Goal: Communication & Community: Answer question/provide support

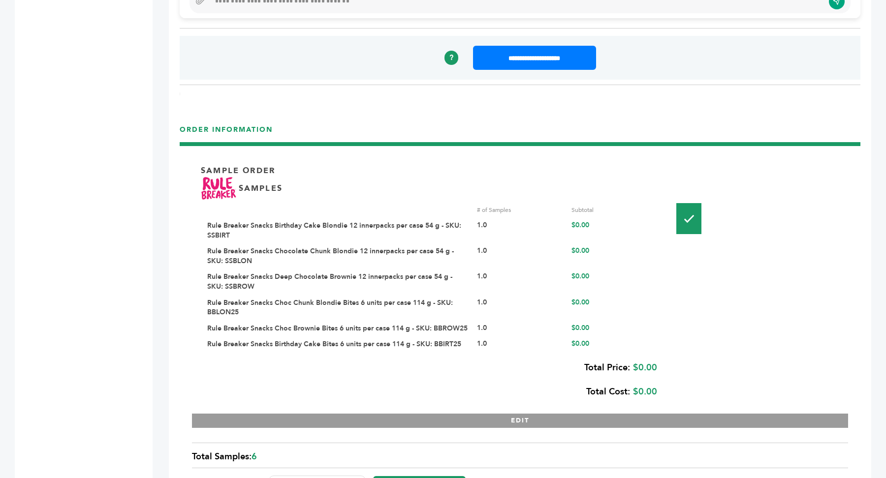
click at [304, 247] on link "Rule Breaker Snacks Chocolate Chunk Blondie 12 innerpacks per case 54 g - SKU: …" at bounding box center [330, 256] width 247 height 19
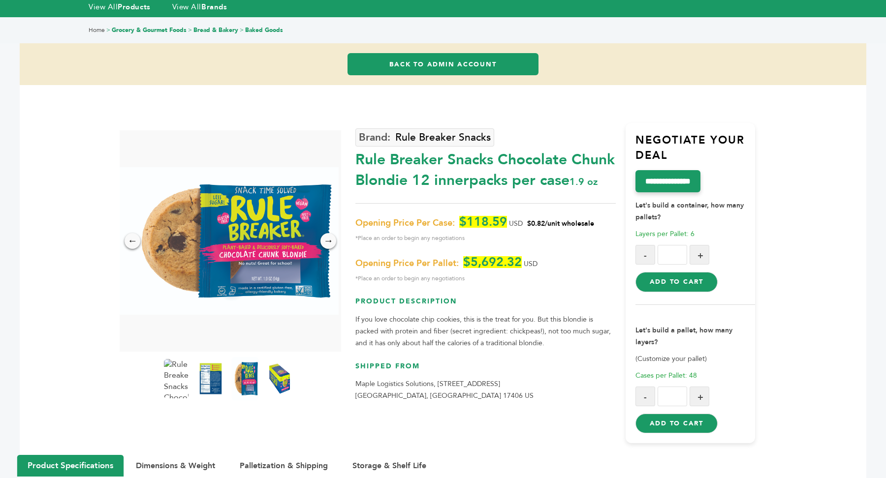
scroll to position [36, 0]
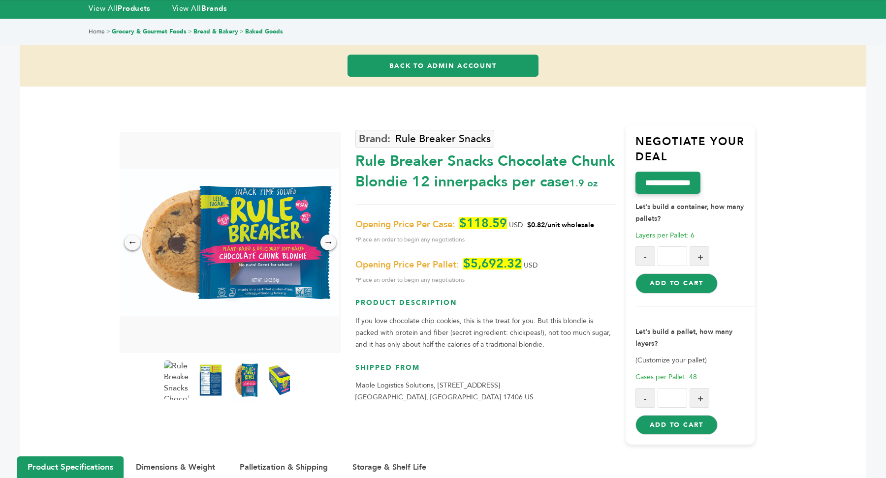
click at [238, 379] on img at bounding box center [245, 380] width 27 height 43
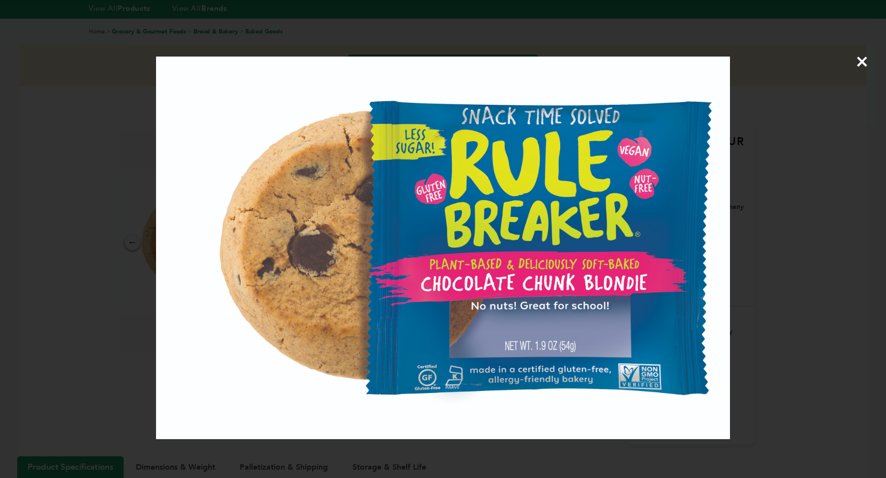
click at [98, 83] on div "×" at bounding box center [443, 239] width 886 height 478
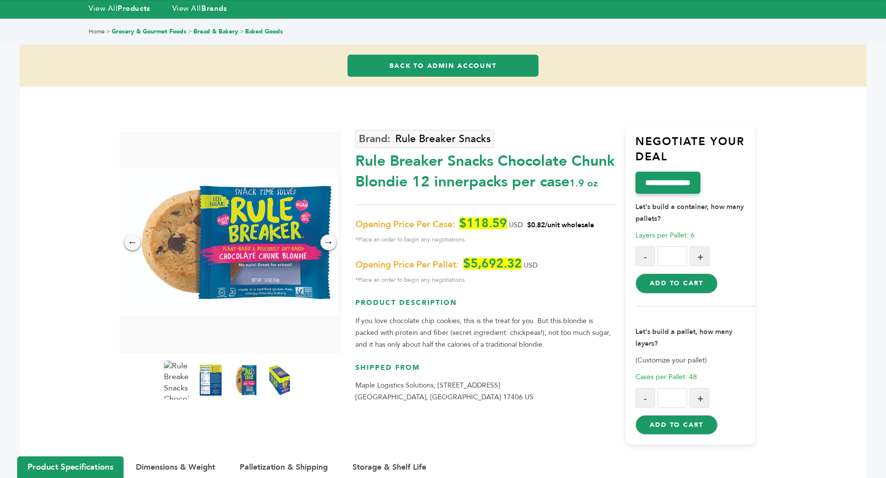
drag, startPoint x: 500, startPoint y: 162, endPoint x: 454, endPoint y: 180, distance: 48.8
click at [454, 180] on div "Rule Breaker Snacks Chocolate Chunk Blondie 12 innerpacks per case 1.9 oz" at bounding box center [485, 169] width 260 height 46
copy div "Chocolate Chunk Blondie"
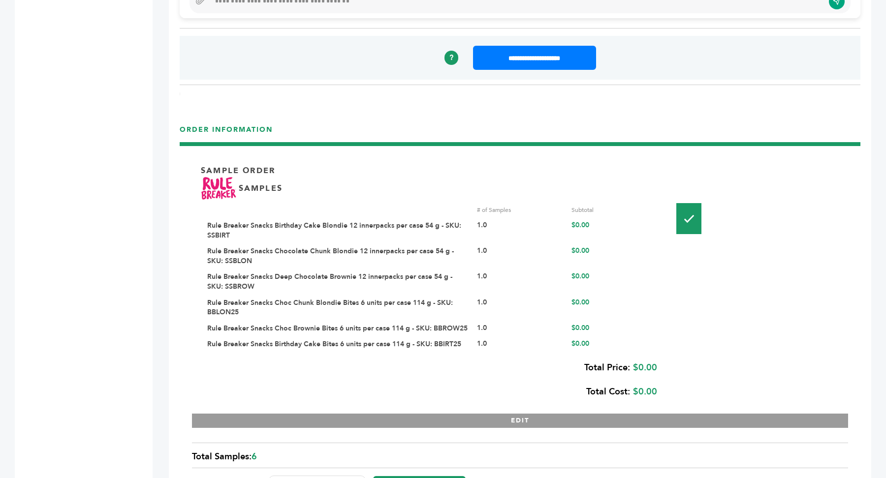
click at [320, 273] on link "Rule Breaker Snacks Deep Chocolate Brownie 12 innerpacks per case 54 g - SKU: S…" at bounding box center [329, 281] width 245 height 19
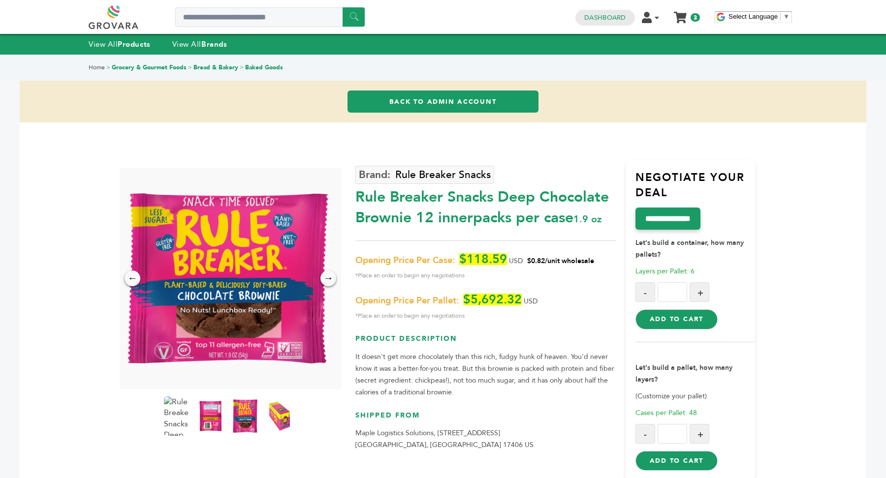
click at [248, 409] on img at bounding box center [245, 416] width 27 height 43
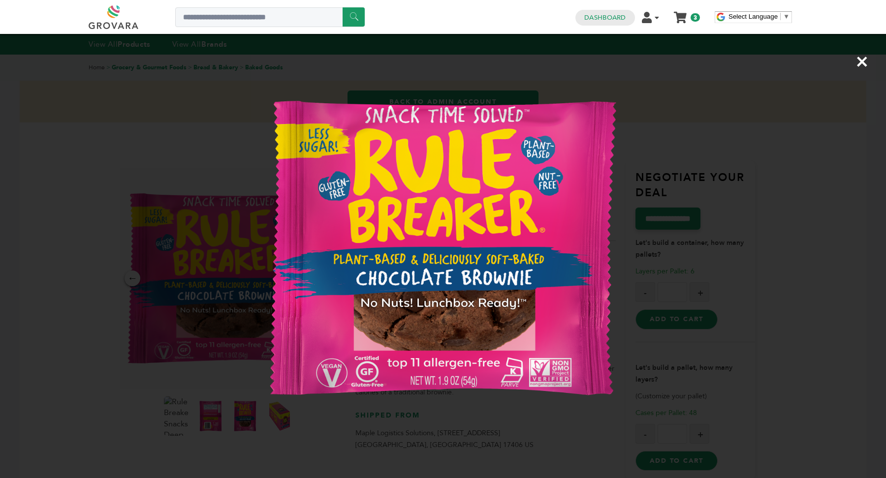
click at [213, 311] on div "×" at bounding box center [443, 239] width 886 height 478
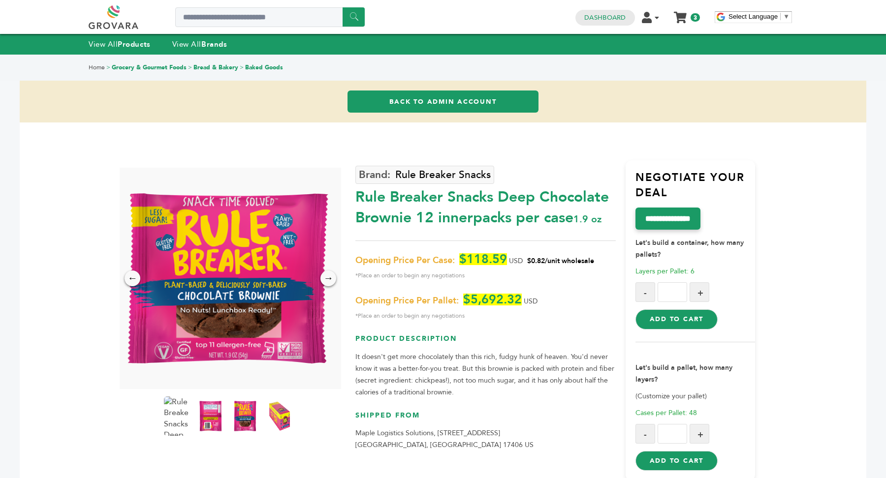
drag, startPoint x: 502, startPoint y: 195, endPoint x: 412, endPoint y: 220, distance: 93.4
click at [412, 220] on div "Rule Breaker Snacks Deep Chocolate Brownie 12 innerpacks per case 1.9 oz" at bounding box center [485, 205] width 260 height 46
copy div "Deep Chocolate Brownie"
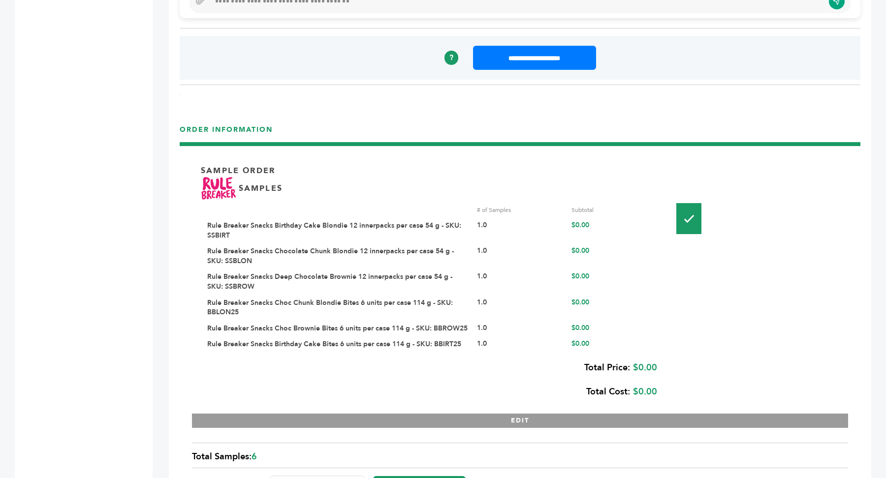
click at [244, 300] on link "Rule Breaker Snacks Choc Chunk Blondie Bites 6 units per case 114 g - SKU: BBLO…" at bounding box center [330, 307] width 246 height 19
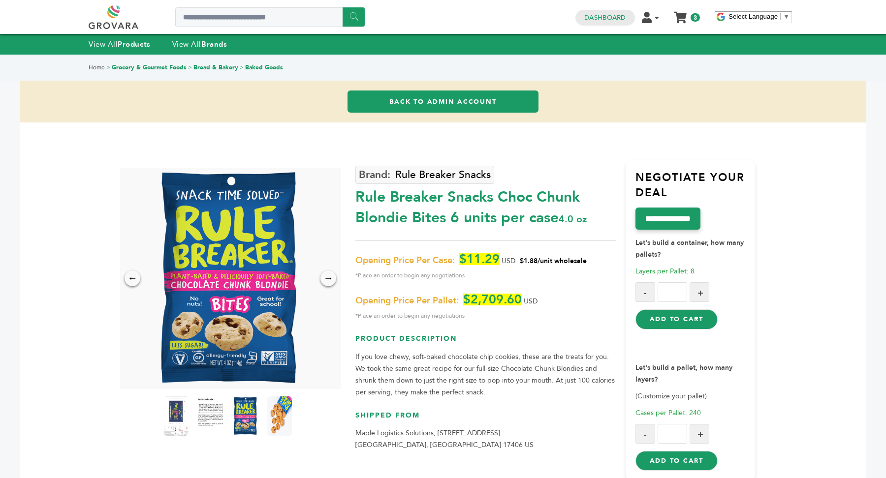
drag, startPoint x: 500, startPoint y: 197, endPoint x: 448, endPoint y: 218, distance: 55.0
click at [448, 218] on div "Rule Breaker Snacks Choc Chunk Blondie Bites 6 units per case 4.0 oz" at bounding box center [485, 205] width 260 height 46
copy div "Choc Chunk Blondie Bites"
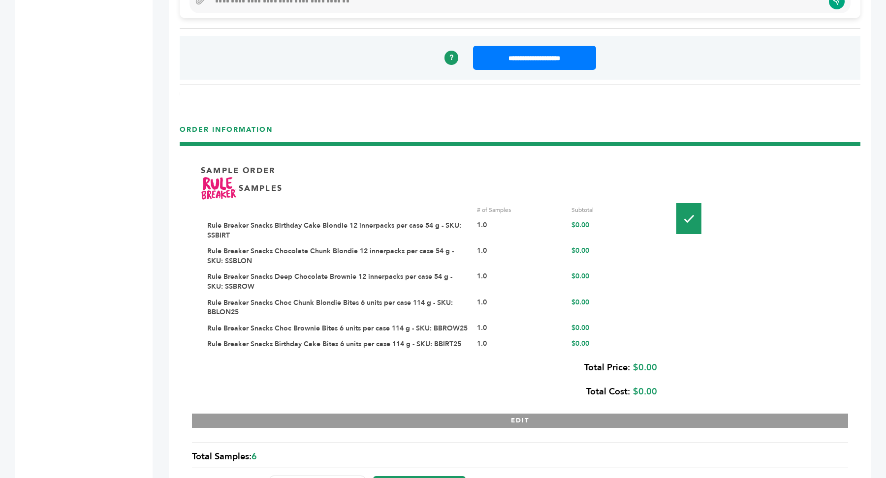
click at [373, 324] on link "Rule Breaker Snacks Choc Brownie Bites 6 units per case 114 g - SKU: BBROW25" at bounding box center [337, 328] width 260 height 9
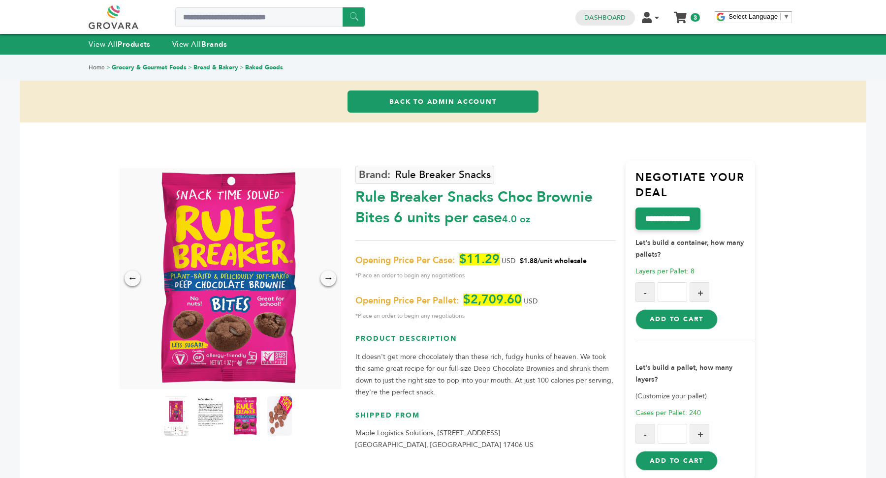
drag, startPoint x: 500, startPoint y: 197, endPoint x: 388, endPoint y: 220, distance: 114.0
click at [388, 220] on div "Rule Breaker Snacks Choc Brownie Bites 6 units per case 4.0 oz" at bounding box center [485, 205] width 260 height 46
copy div "Choc Brownie Bites"
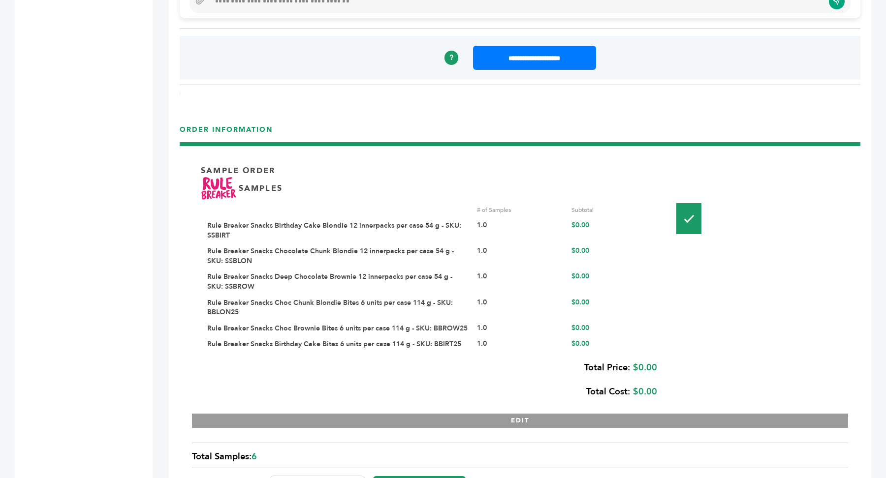
click at [322, 340] on link "Rule Breaker Snacks Birthday Cake Bites 6 units per case 114 g - SKU: BBIRT25" at bounding box center [334, 344] width 254 height 9
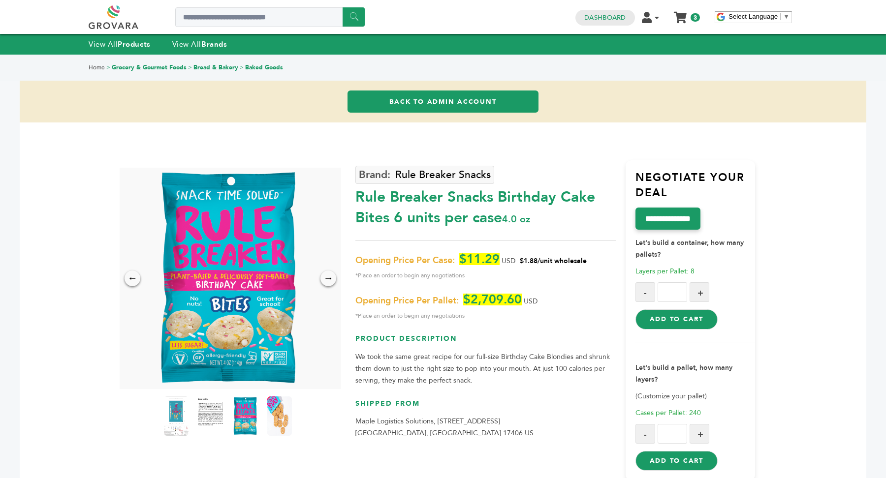
drag, startPoint x: 501, startPoint y: 194, endPoint x: 390, endPoint y: 217, distance: 113.5
click at [390, 217] on div "Rule Breaker Snacks Birthday Cake Bites 6 units per case 4.0 oz" at bounding box center [485, 205] width 260 height 46
copy div "Birthday Cake Bites"
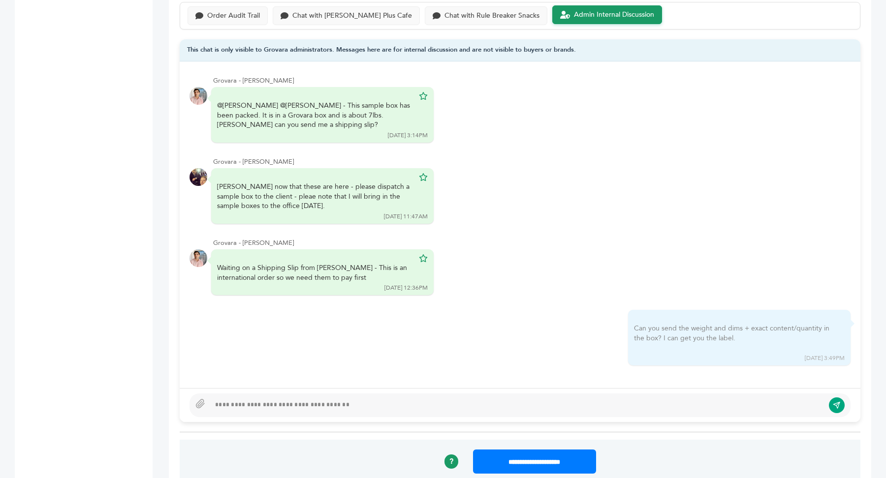
scroll to position [762, 0]
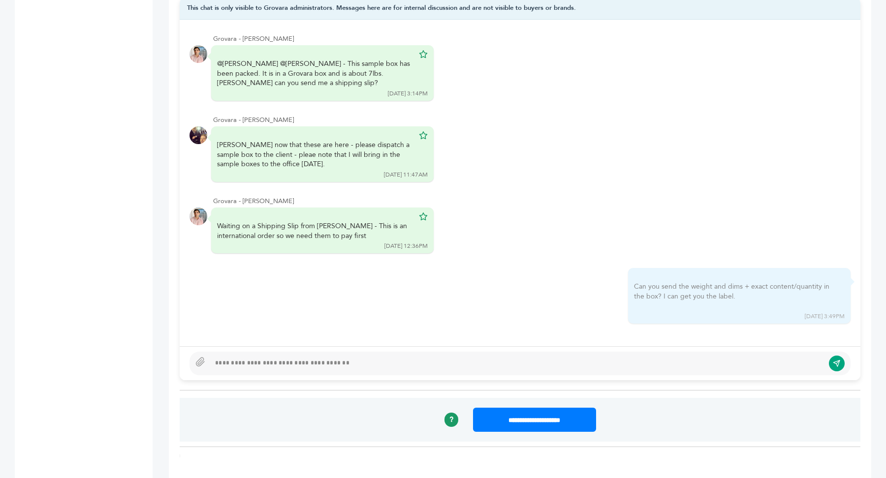
click at [348, 361] on div at bounding box center [517, 364] width 614 height 12
type textarea "**********"
click at [201, 358] on icon at bounding box center [200, 362] width 8 height 8
click at [0, 0] on input "file" at bounding box center [0, 0] width 0 height 0
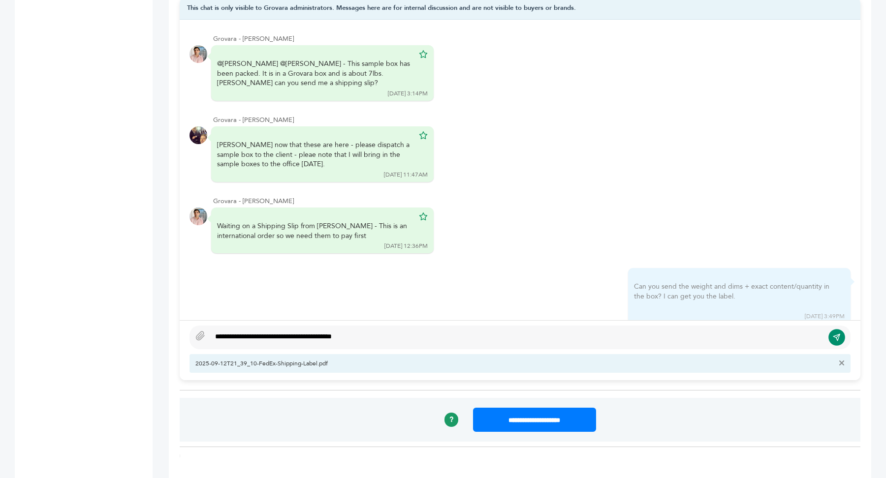
click at [840, 334] on icon "submit" at bounding box center [837, 338] width 8 height 8
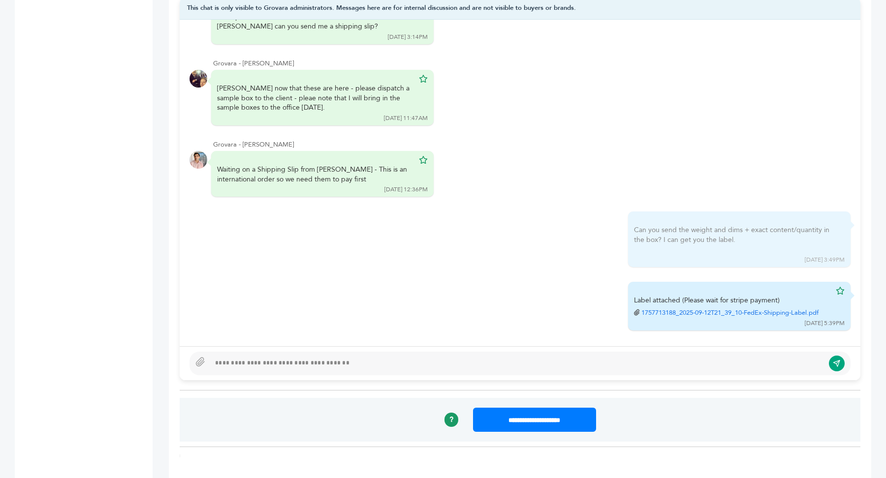
click at [312, 364] on div at bounding box center [517, 364] width 614 height 12
click at [303, 361] on div "**********" at bounding box center [517, 364] width 614 height 12
click at [463, 358] on div "**********" at bounding box center [517, 364] width 614 height 12
type textarea "**********"
click at [200, 362] on icon at bounding box center [200, 362] width 10 height 10
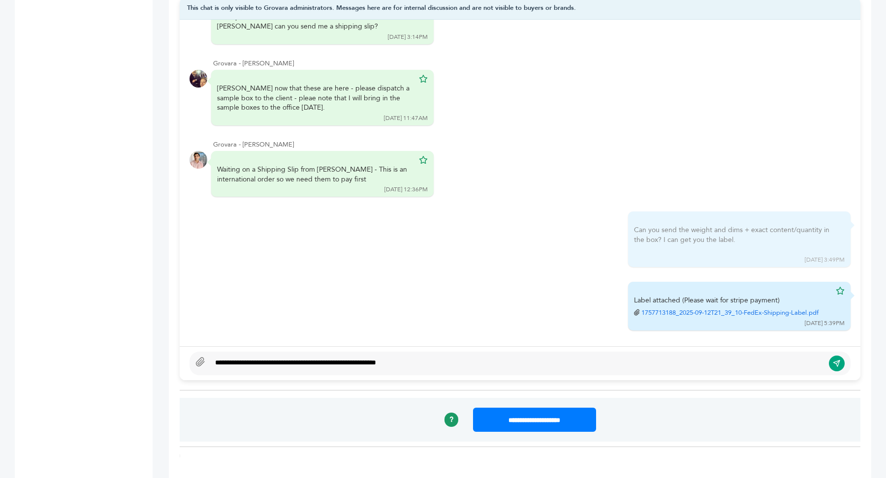
click at [0, 0] on input "file" at bounding box center [0, 0] width 0 height 0
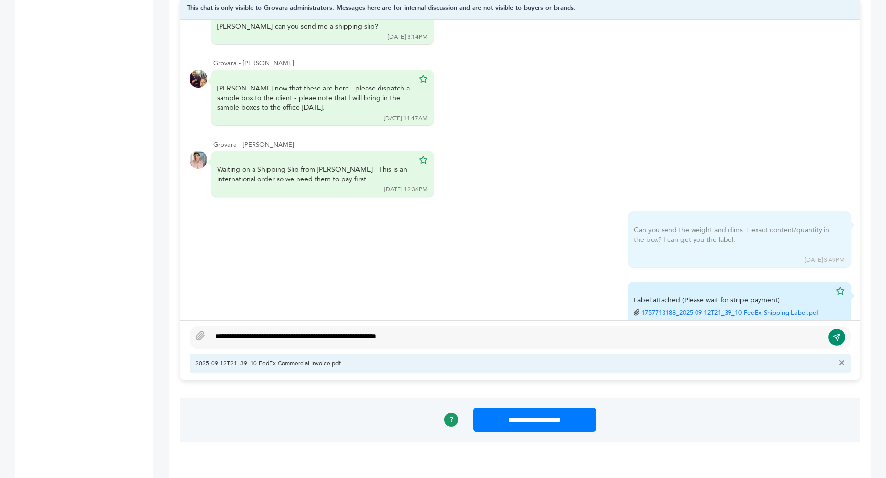
click at [840, 334] on icon "submit" at bounding box center [837, 338] width 8 height 8
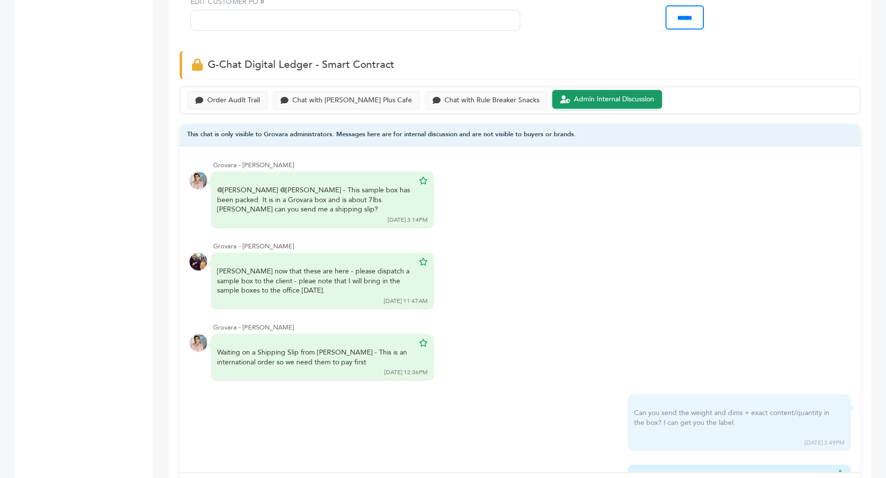
scroll to position [607, 0]
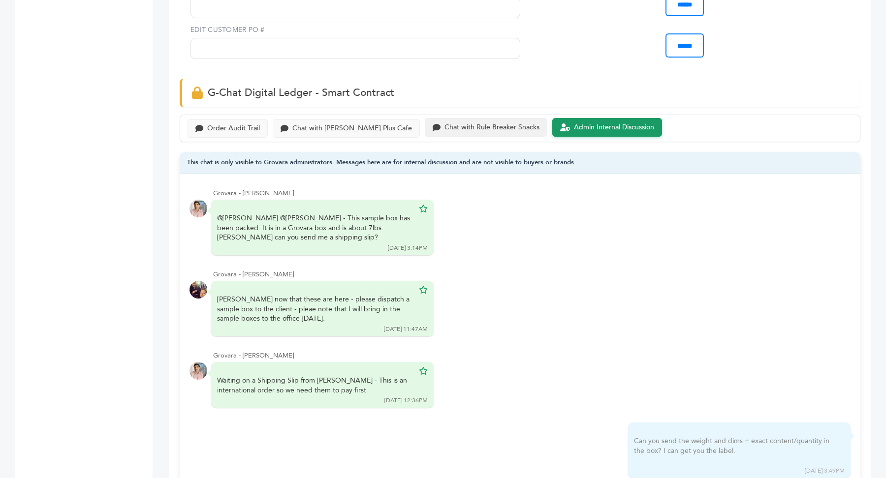
click at [445, 127] on div "Chat with Rule Breaker Snacks" at bounding box center [492, 128] width 95 height 8
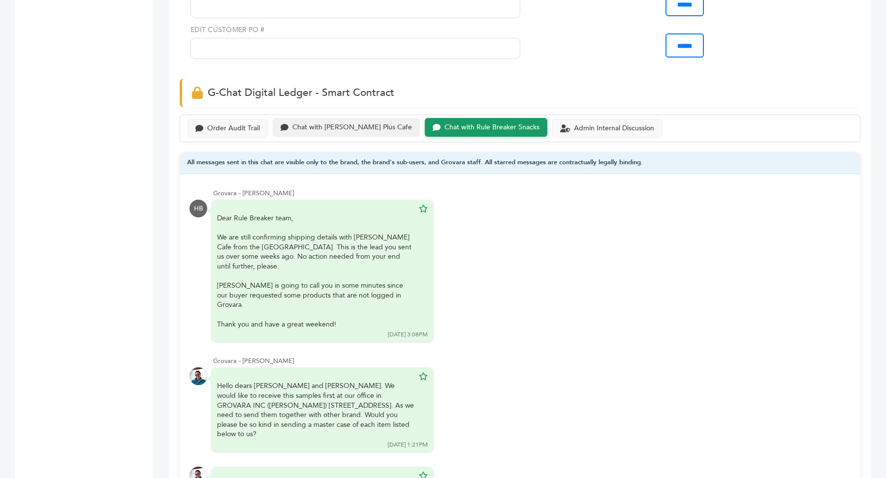
click at [335, 118] on div "Chat with Buono Plus Cafe" at bounding box center [346, 127] width 147 height 19
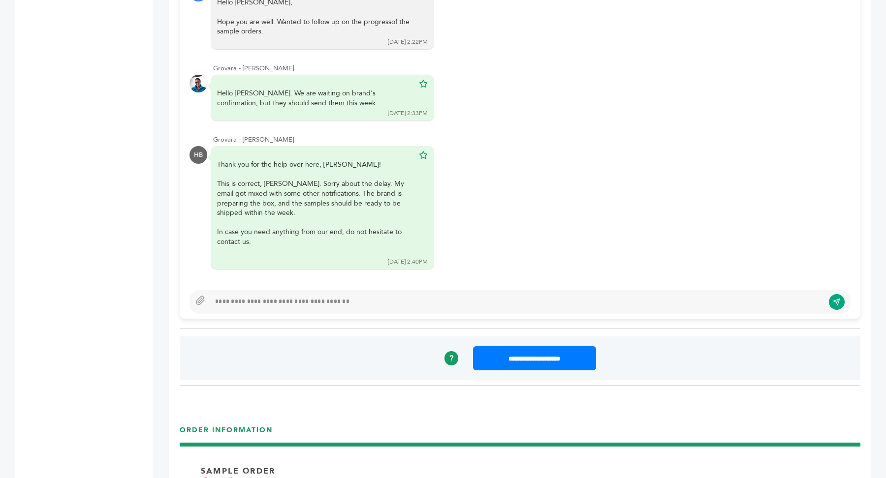
scroll to position [846, 0]
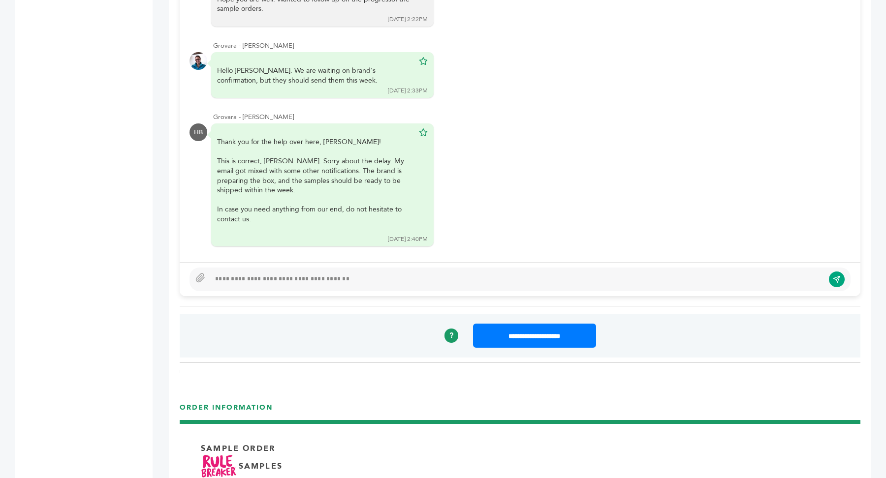
click at [286, 274] on div at bounding box center [517, 280] width 614 height 12
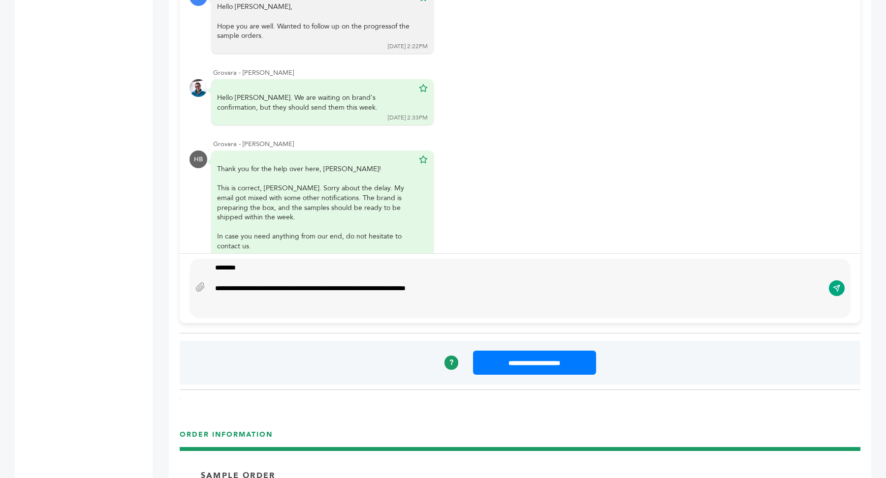
scroll to position [808, 0]
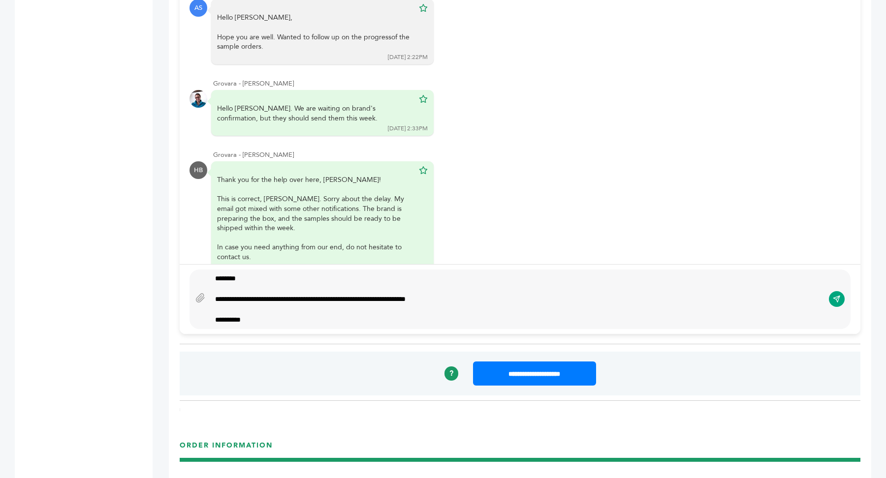
click at [484, 305] on div at bounding box center [517, 310] width 604 height 10
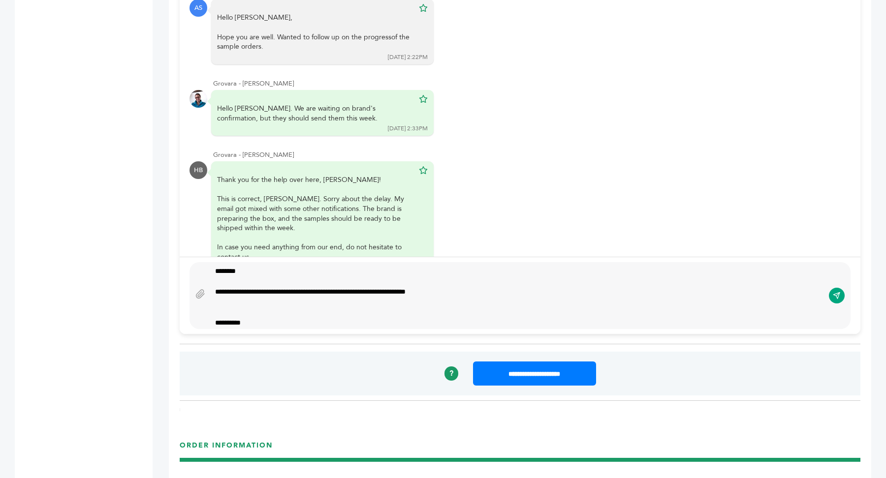
scroll to position [800, 0]
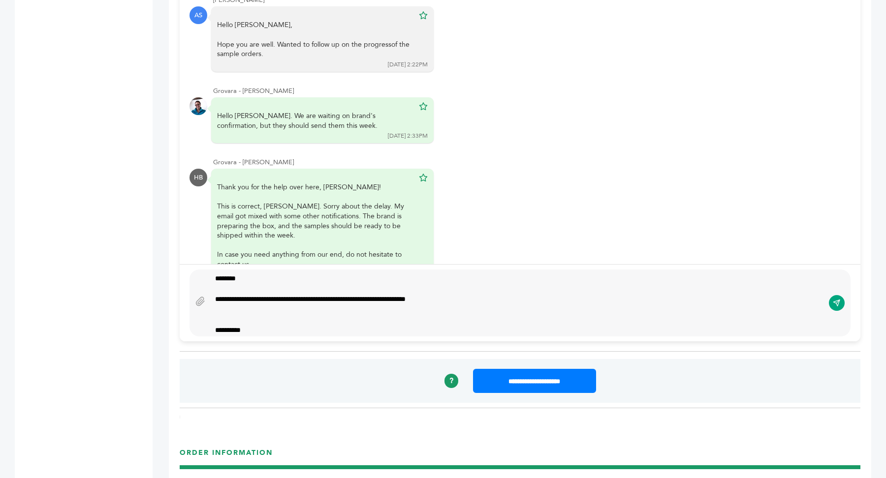
click at [324, 295] on div "**********" at bounding box center [517, 299] width 604 height 10
click at [334, 298] on div "**********" at bounding box center [517, 299] width 604 height 10
click at [338, 298] on div "**********" at bounding box center [517, 299] width 604 height 10
click at [481, 294] on div "**********" at bounding box center [517, 299] width 604 height 10
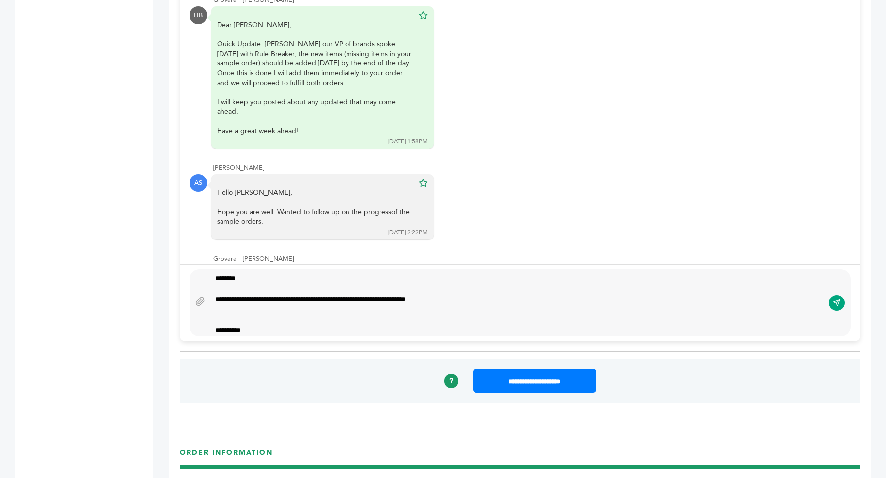
scroll to position [0, 0]
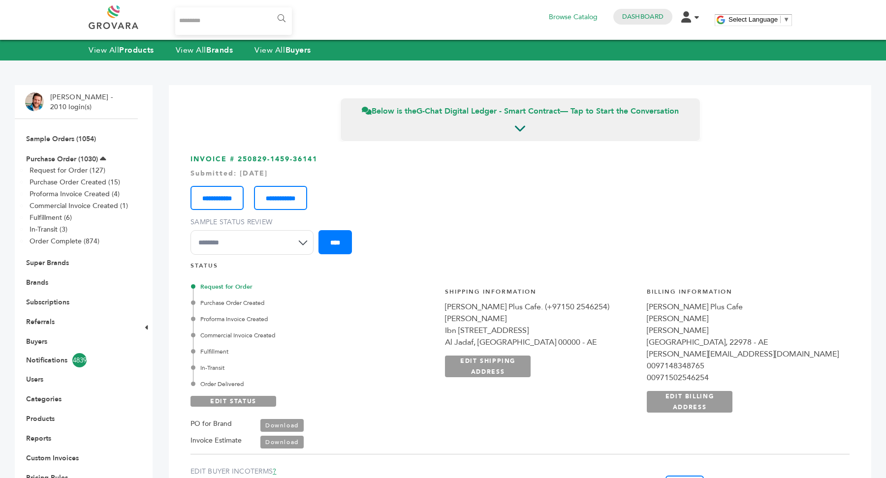
drag, startPoint x: 236, startPoint y: 157, endPoint x: 356, endPoint y: 162, distance: 119.7
click at [356, 162] on h3 "**********" at bounding box center [520, 209] width 659 height 108
copy h3 "250829-1459-36141"
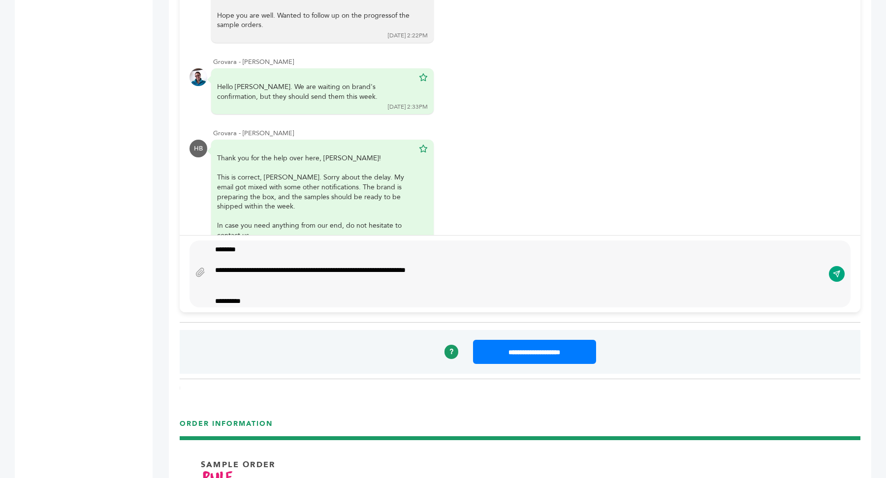
scroll to position [843, 0]
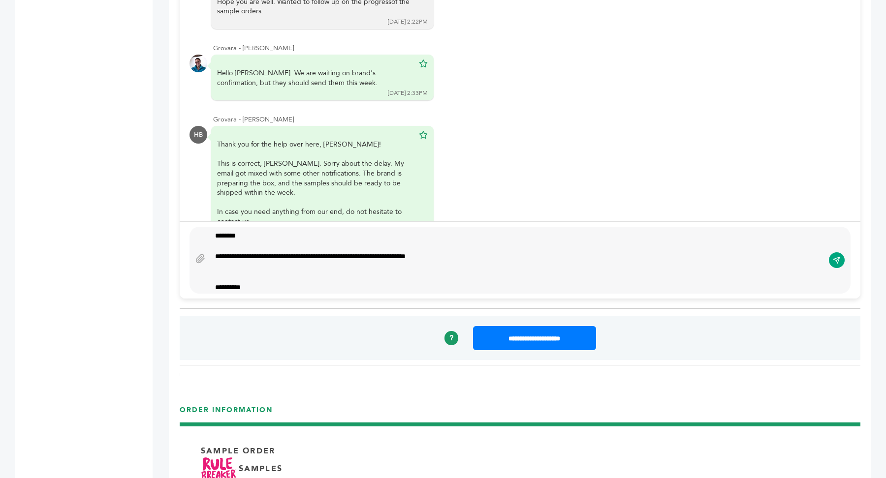
click at [228, 268] on div at bounding box center [517, 267] width 604 height 10
type textarea "**********"
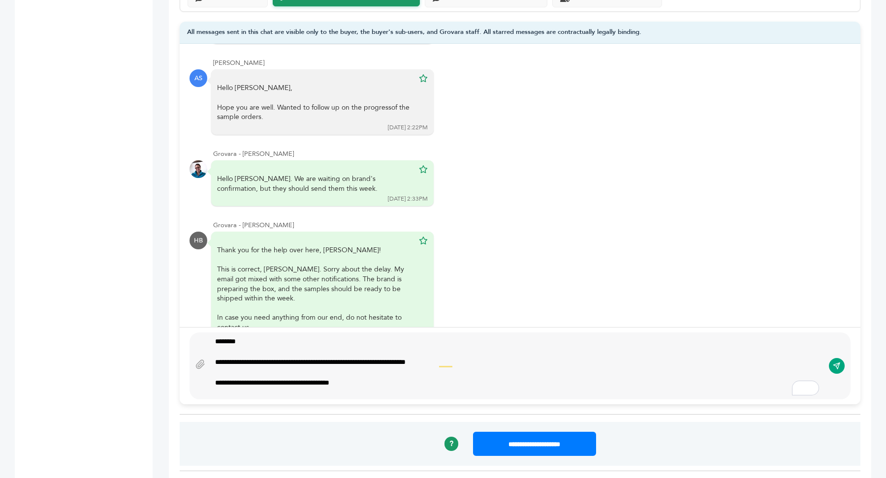
scroll to position [788, 0]
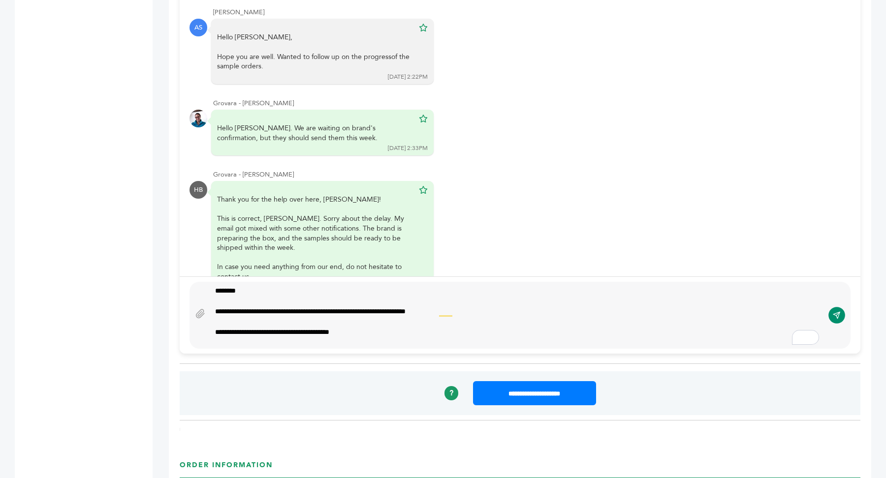
click at [837, 314] on icon "submit" at bounding box center [837, 316] width 8 height 8
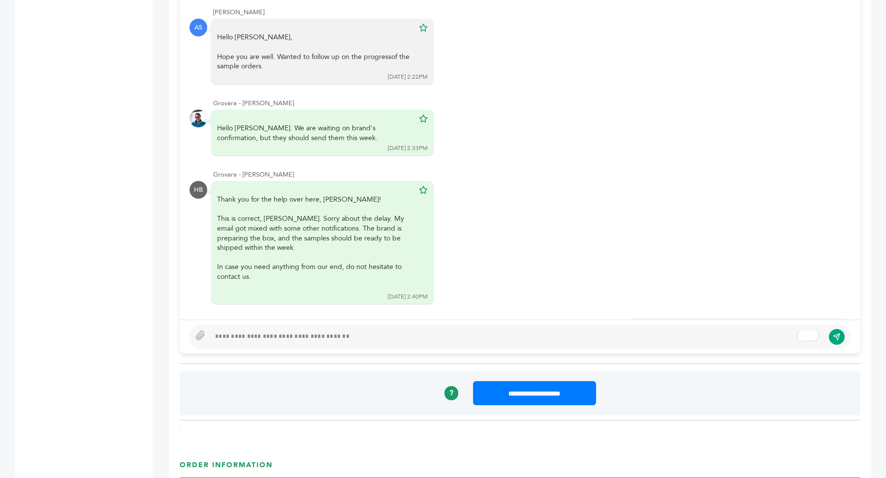
scroll to position [286, 0]
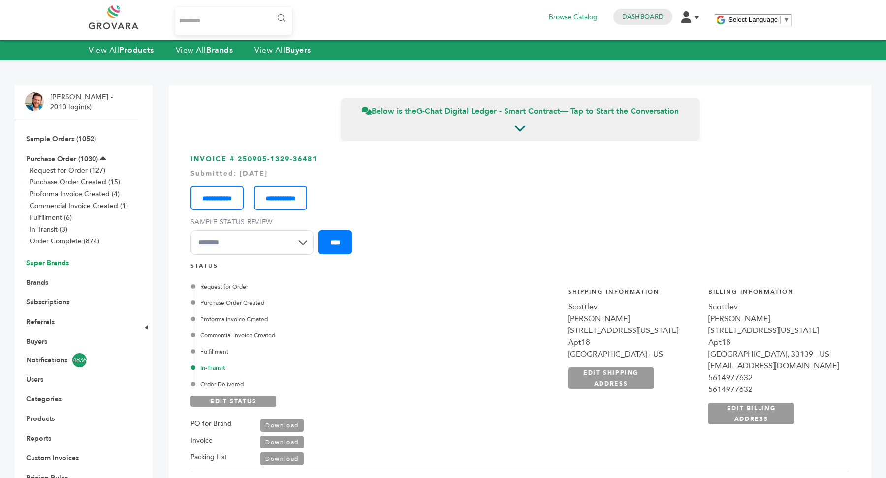
click at [57, 263] on link "Super Brands" at bounding box center [47, 262] width 43 height 9
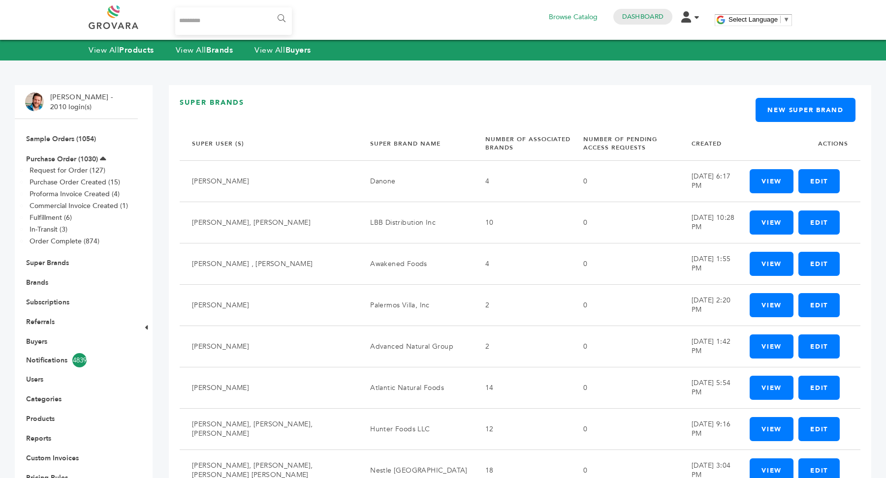
scroll to position [594, 0]
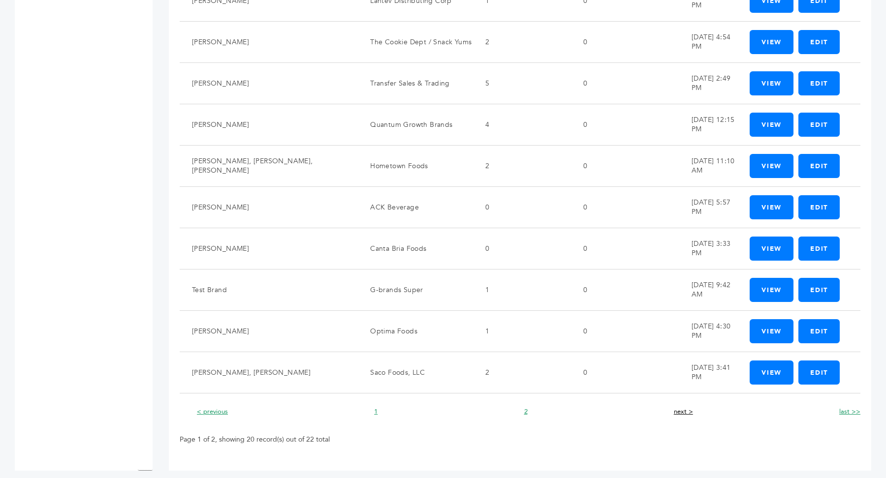
click at [679, 408] on link "next >" at bounding box center [683, 412] width 19 height 9
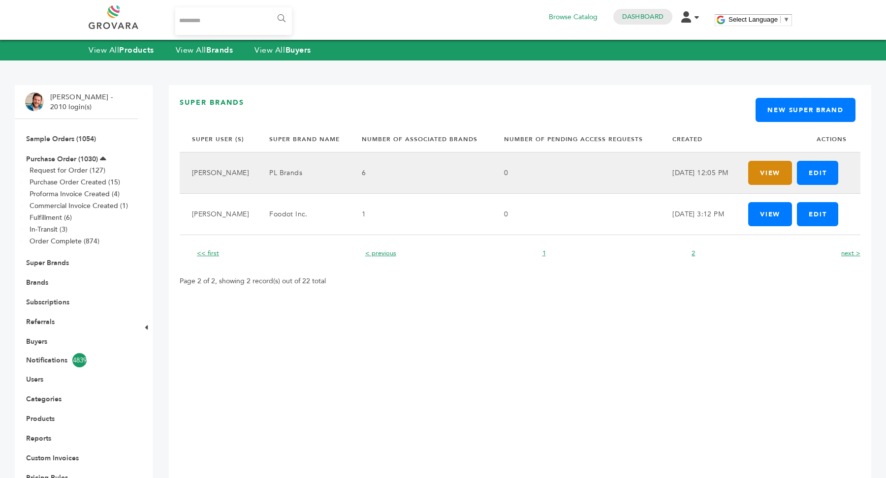
click at [774, 174] on link "View" at bounding box center [770, 173] width 44 height 24
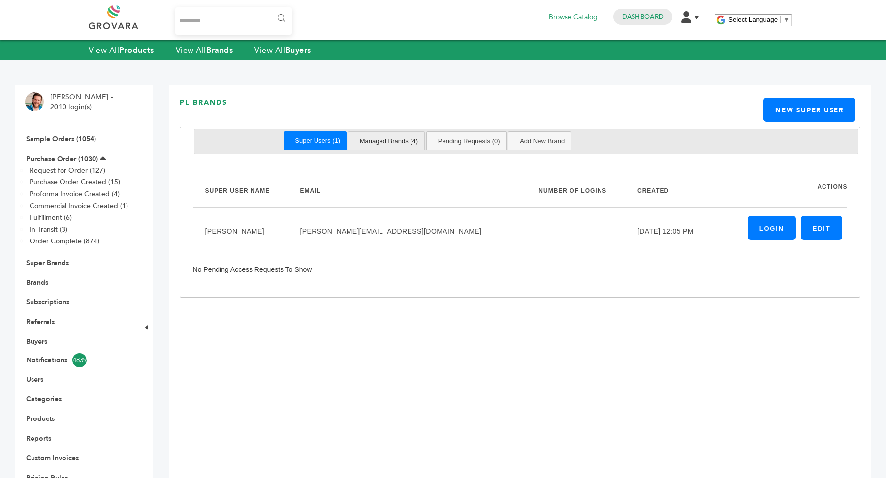
click at [390, 141] on link "Managed Brands (4)" at bounding box center [388, 141] width 71 height 18
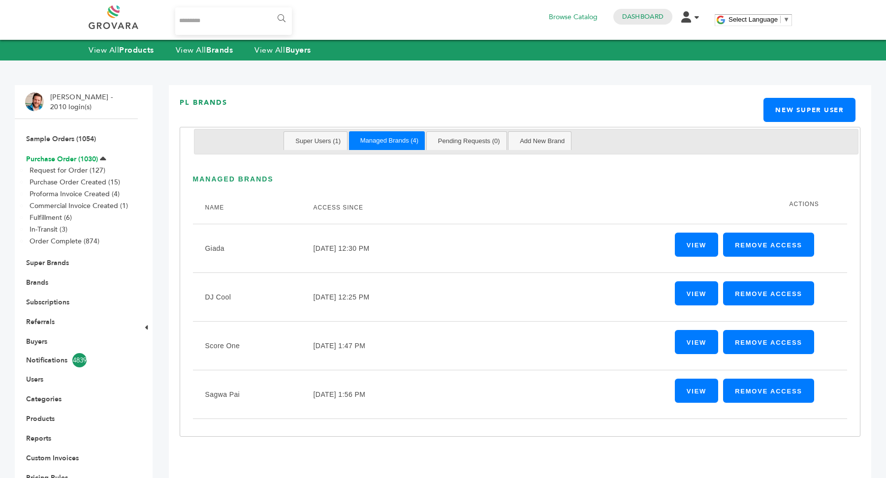
click at [72, 160] on link "Purchase Order (1030)" at bounding box center [62, 159] width 72 height 9
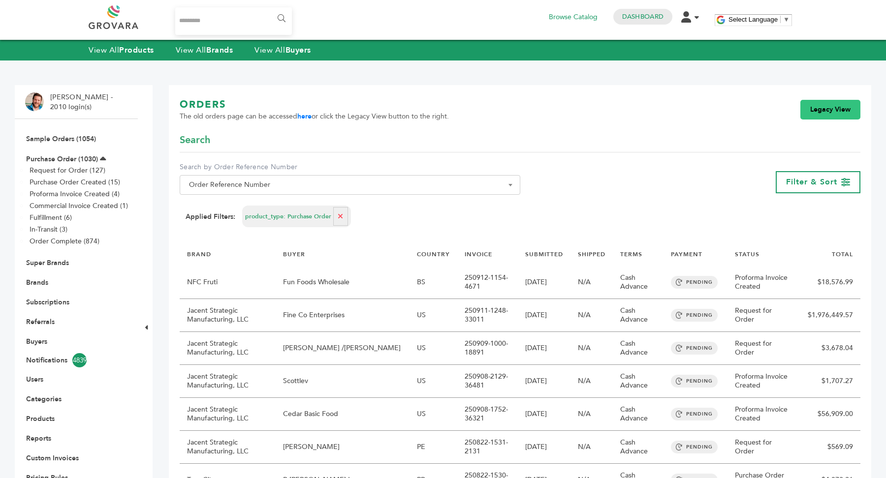
click at [829, 113] on link "Legacy View" at bounding box center [830, 110] width 60 height 20
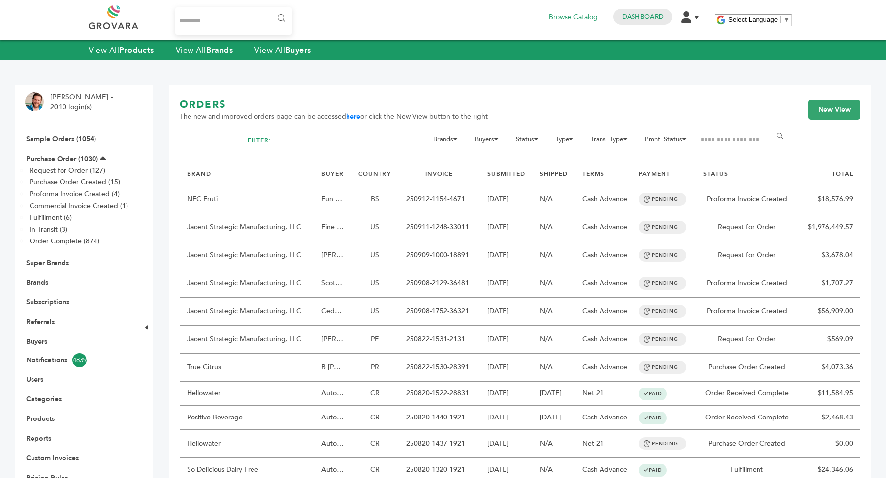
click at [753, 137] on input "Filter by keywords" at bounding box center [739, 140] width 76 height 14
click at [733, 138] on input "Filter by keywords" at bounding box center [739, 140] width 76 height 14
type input "****"
click at [770, 127] on input "******" at bounding box center [781, 137] width 22 height 20
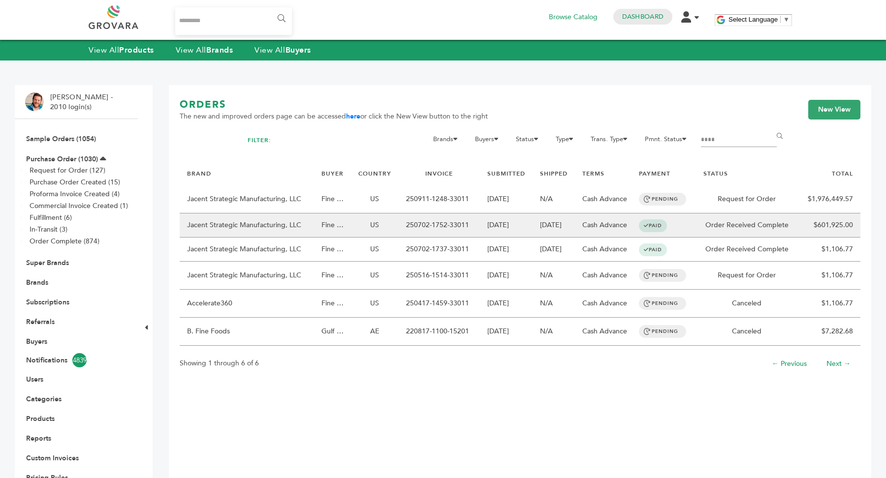
click at [611, 221] on td "Cash Advance" at bounding box center [603, 226] width 57 height 24
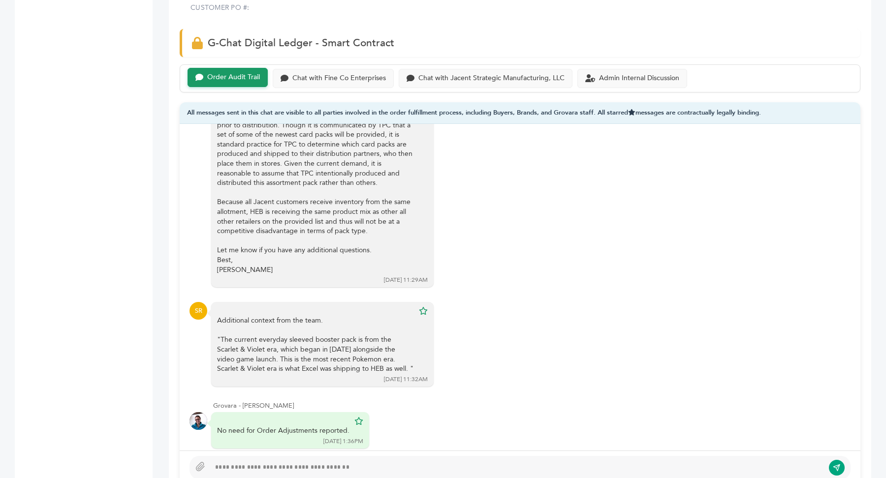
scroll to position [687, 0]
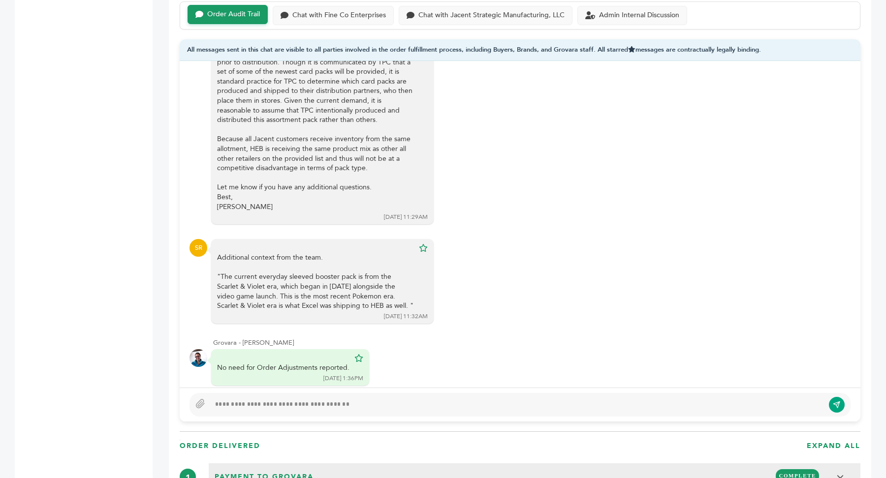
click at [274, 395] on div at bounding box center [520, 405] width 661 height 24
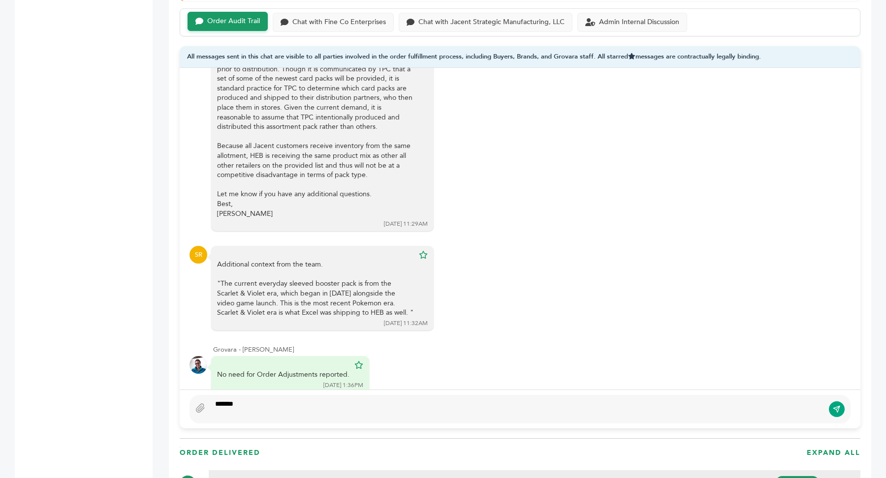
scroll to position [669, 0]
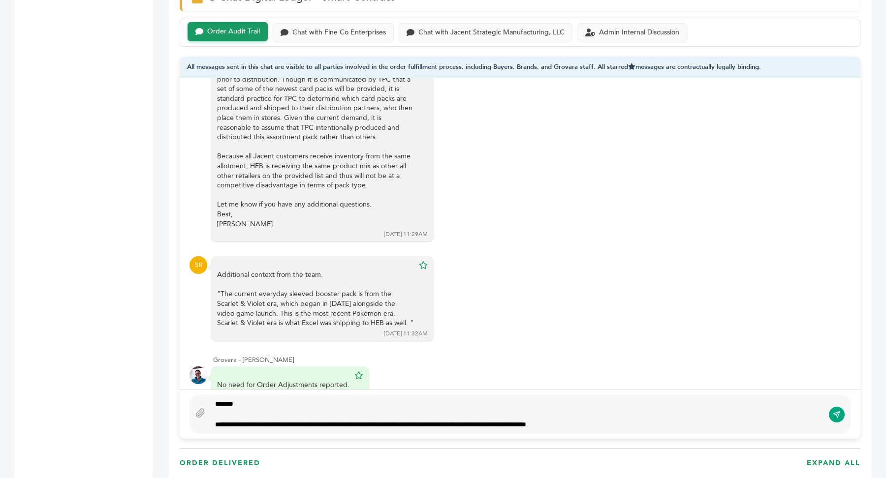
click at [525, 422] on div "**********" at bounding box center [517, 425] width 604 height 10
click at [629, 421] on div "**********" at bounding box center [517, 425] width 604 height 10
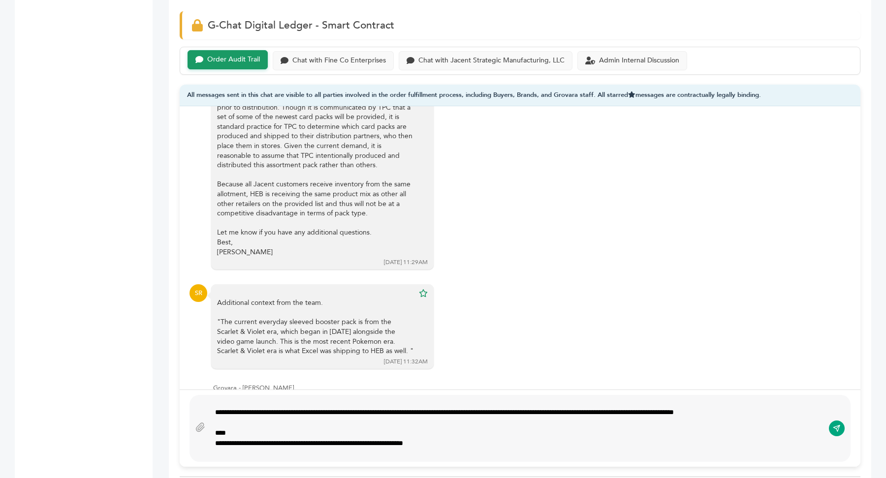
scroll to position [23, 0]
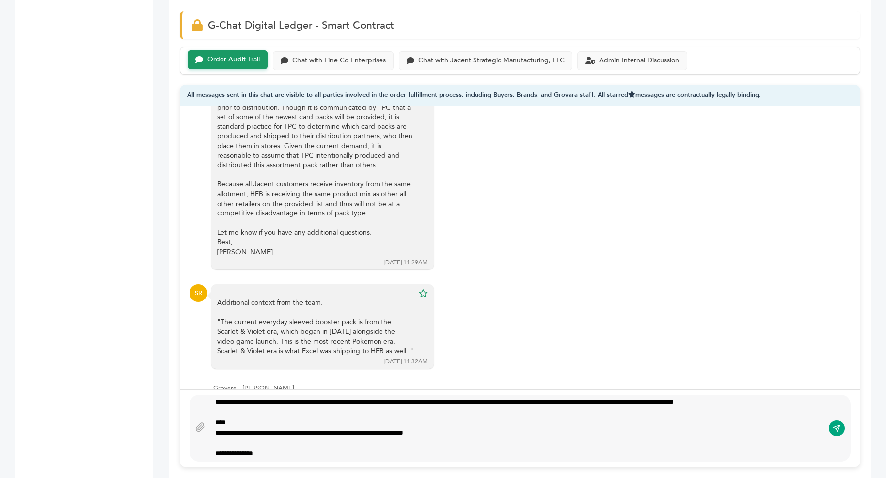
click at [415, 433] on div "**********" at bounding box center [517, 433] width 604 height 10
type textarea "**********"
click at [511, 433] on div "**********" at bounding box center [517, 433] width 604 height 10
click at [199, 426] on icon at bounding box center [200, 427] width 8 height 8
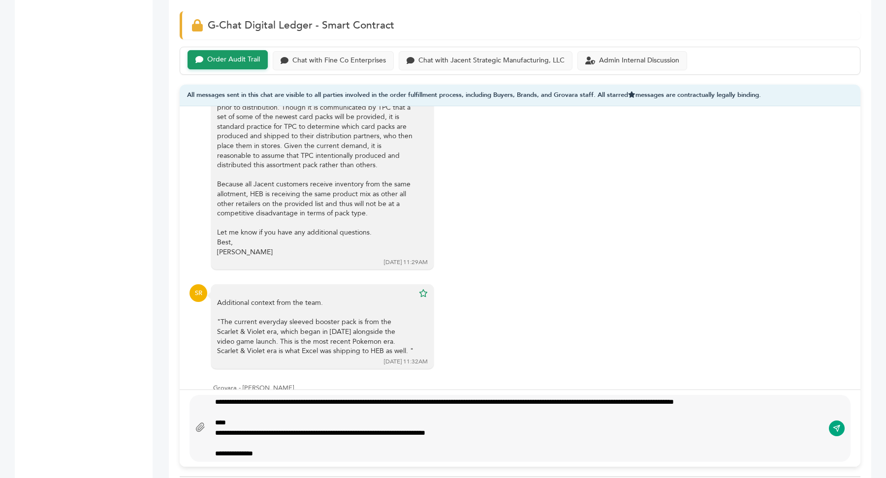
click at [0, 0] on input "file" at bounding box center [0, 0] width 0 height 0
click at [844, 426] on button "submit" at bounding box center [836, 429] width 17 height 17
click at [842, 427] on button "submit" at bounding box center [836, 429] width 17 height 17
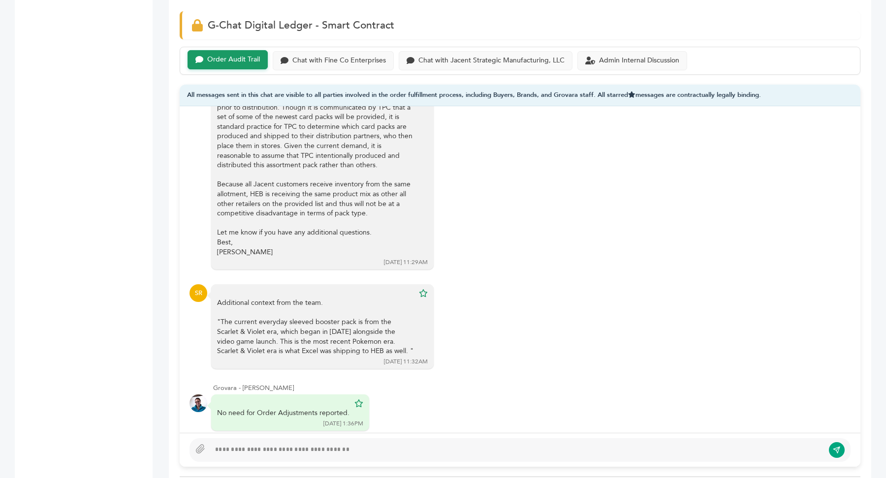
scroll to position [0, 0]
